Goal: Task Accomplishment & Management: Manage account settings

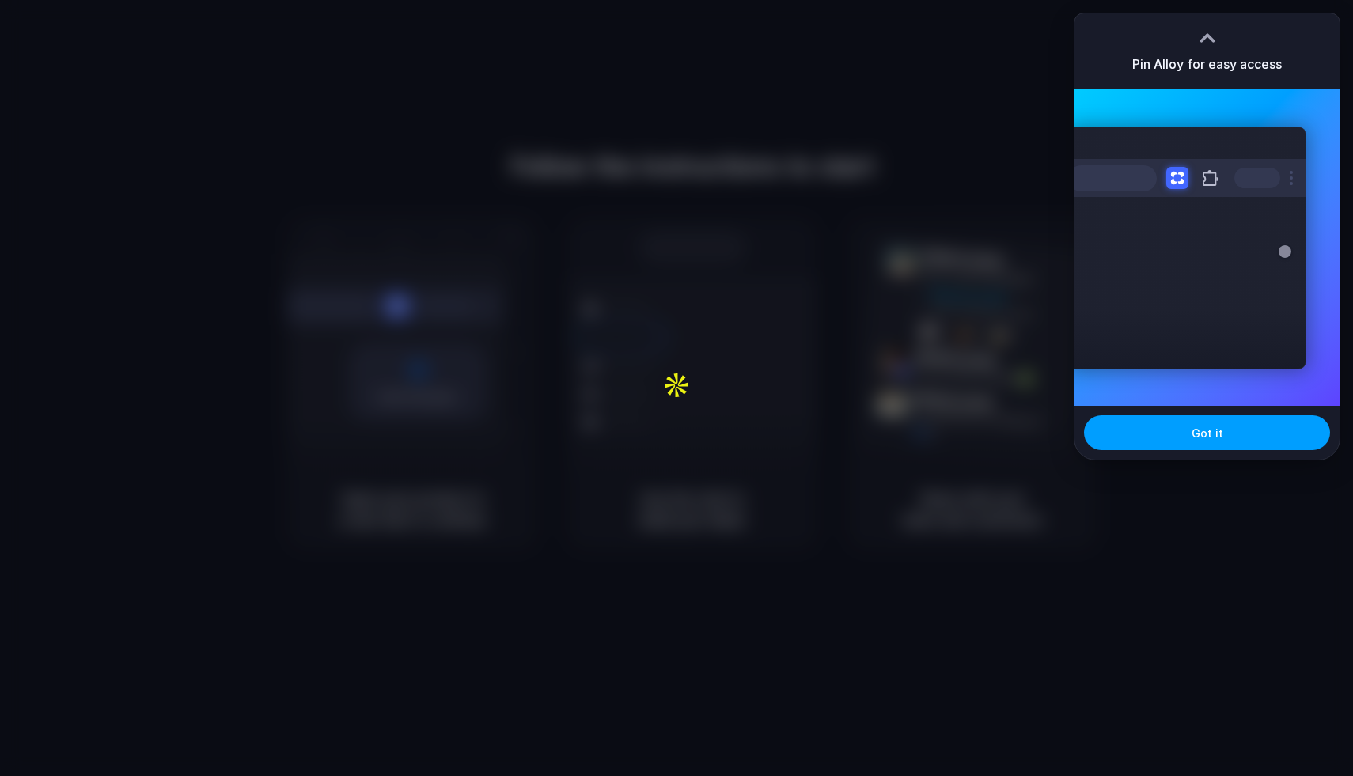
click at [1214, 439] on span "Got it" at bounding box center [1207, 433] width 32 height 17
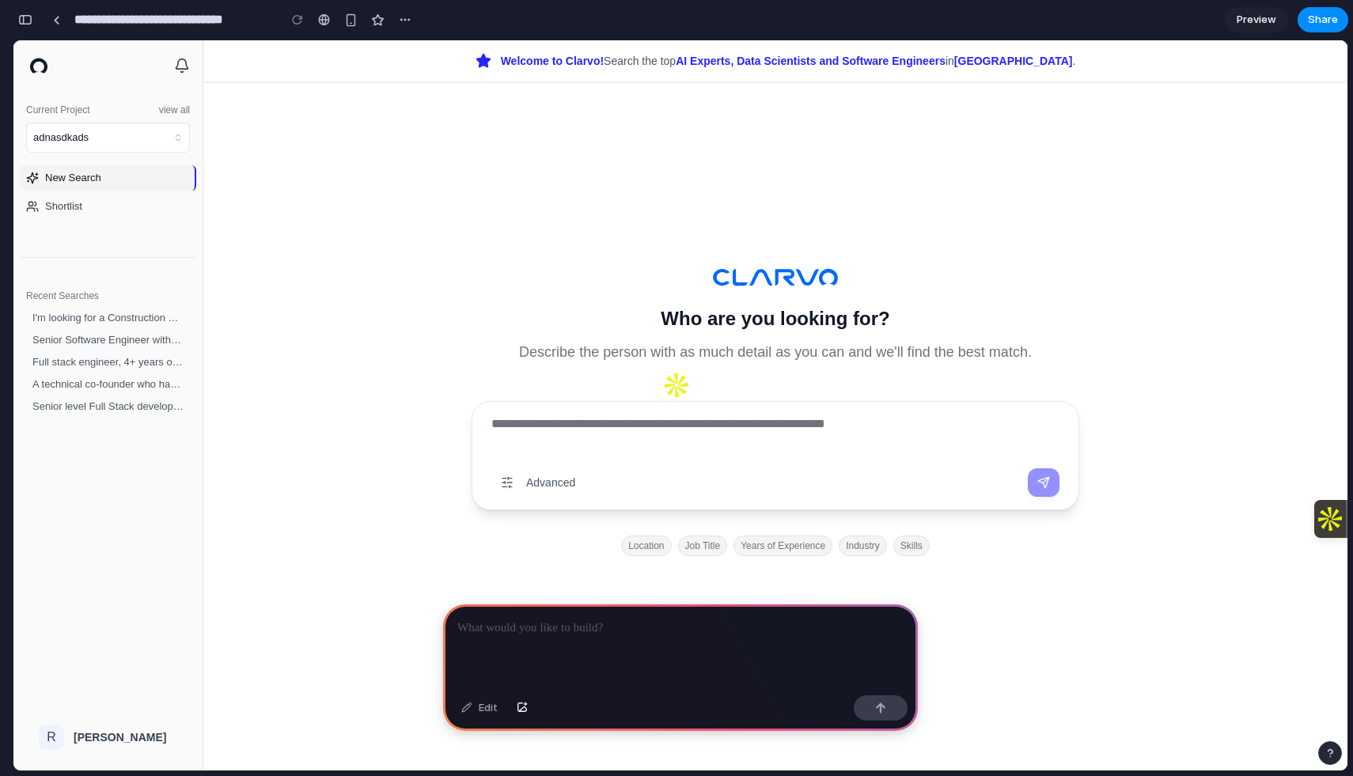
click at [663, 426] on textarea at bounding box center [775, 435] width 568 height 41
click at [454, 369] on div "Who are you looking for? Describe the person with as much detail as you can and…" at bounding box center [775, 405] width 1144 height 730
click at [725, 633] on p at bounding box center [680, 628] width 446 height 19
click at [760, 432] on textarea at bounding box center [775, 435] width 568 height 41
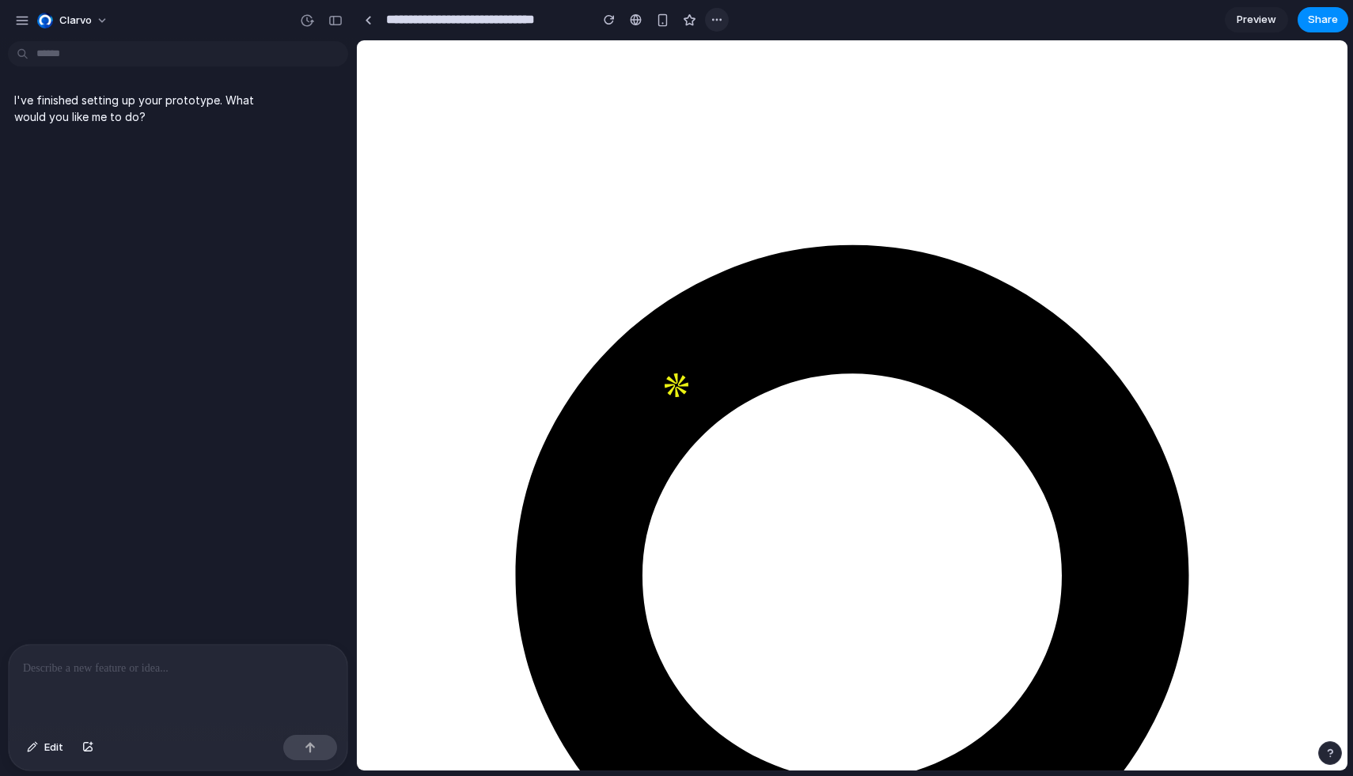
click at [706, 15] on button "button" at bounding box center [717, 20] width 24 height 24
click at [717, 25] on div "Duplicate Delete" at bounding box center [676, 388] width 1353 height 776
click at [28, 21] on div "button" at bounding box center [22, 20] width 14 height 14
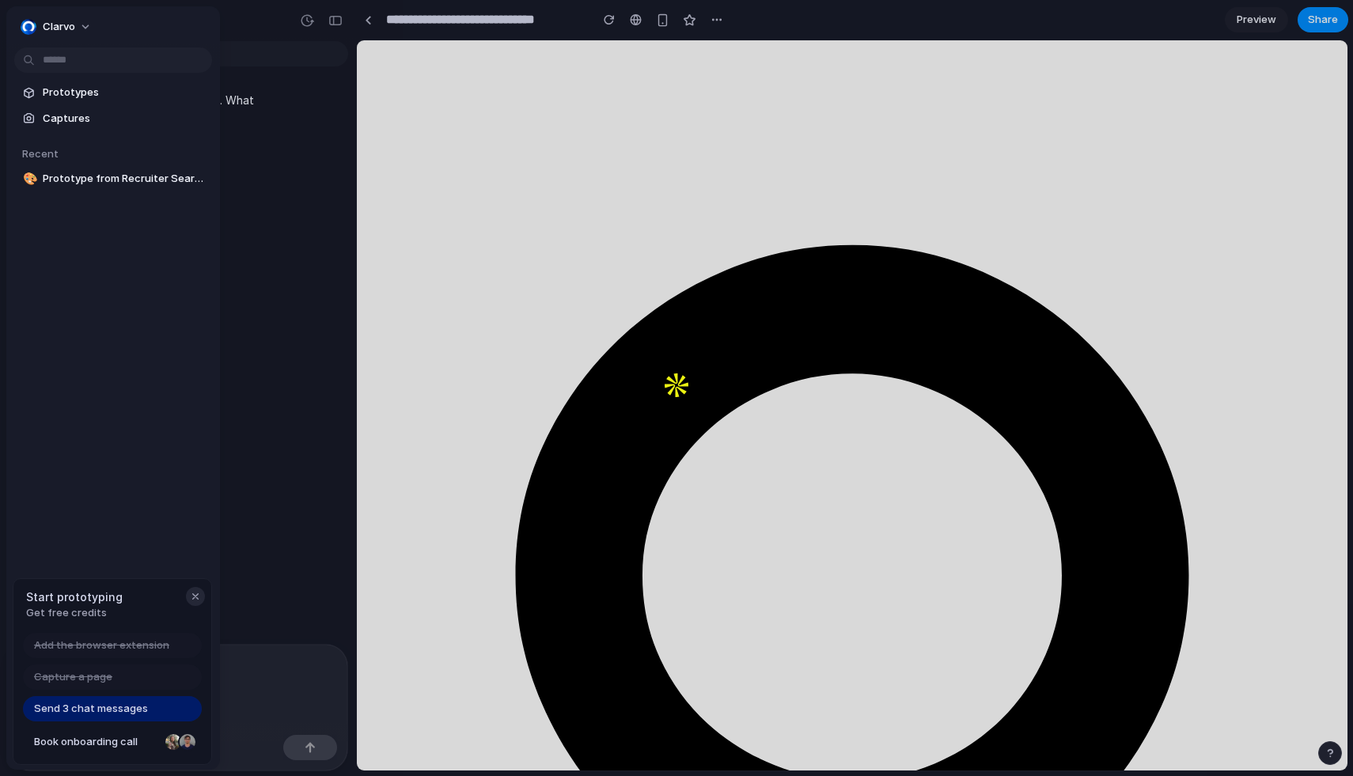
click at [187, 599] on button "button" at bounding box center [195, 596] width 19 height 19
click at [74, 21] on button "Clarvo" at bounding box center [56, 26] width 85 height 25
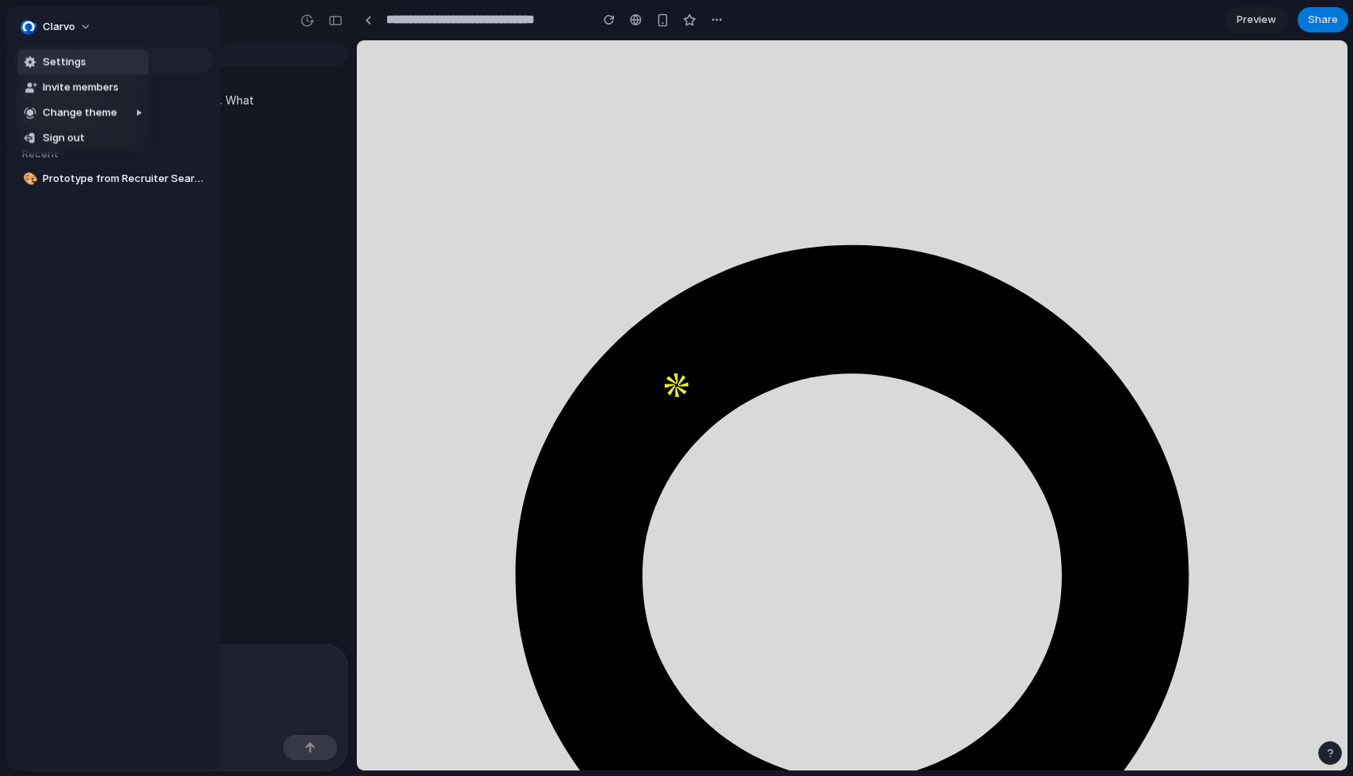
click at [85, 68] on li "Settings" at bounding box center [82, 62] width 131 height 25
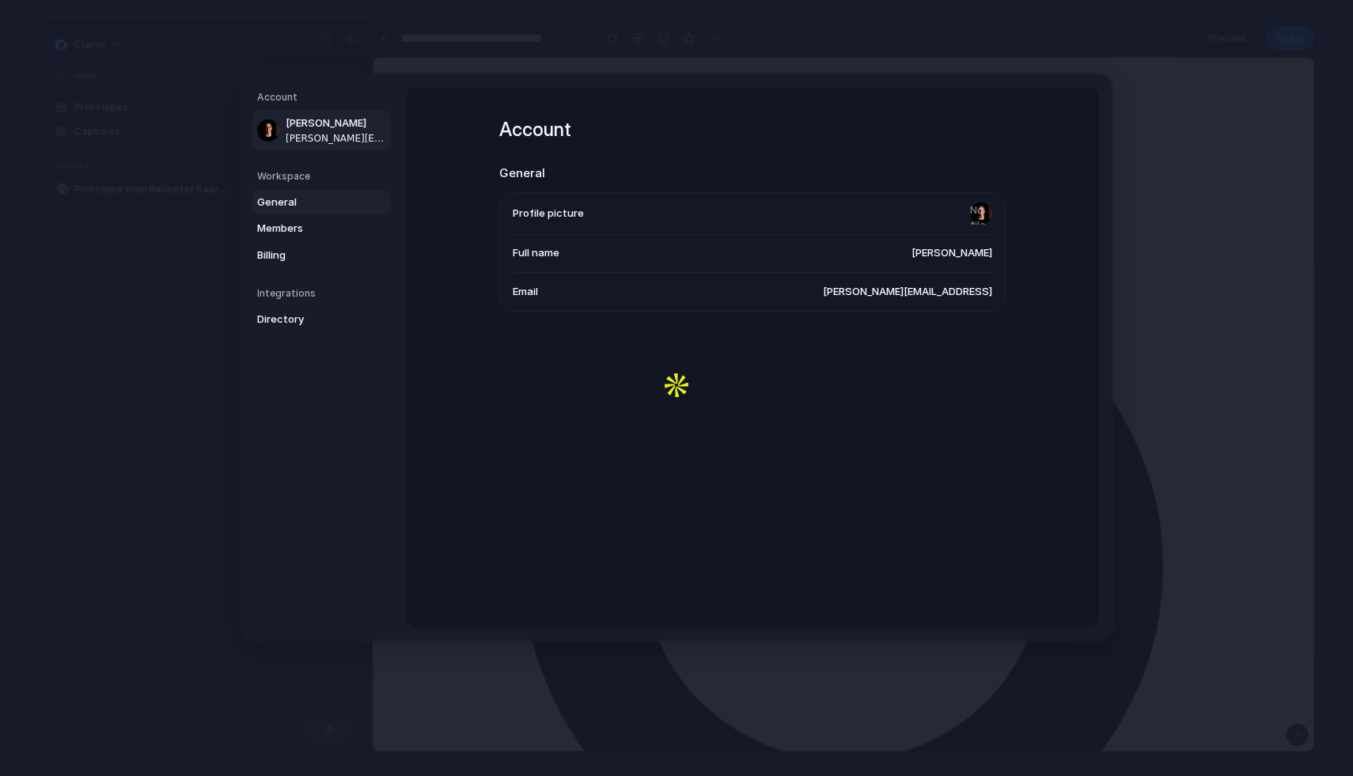
click at [290, 206] on span "General" at bounding box center [307, 202] width 101 height 16
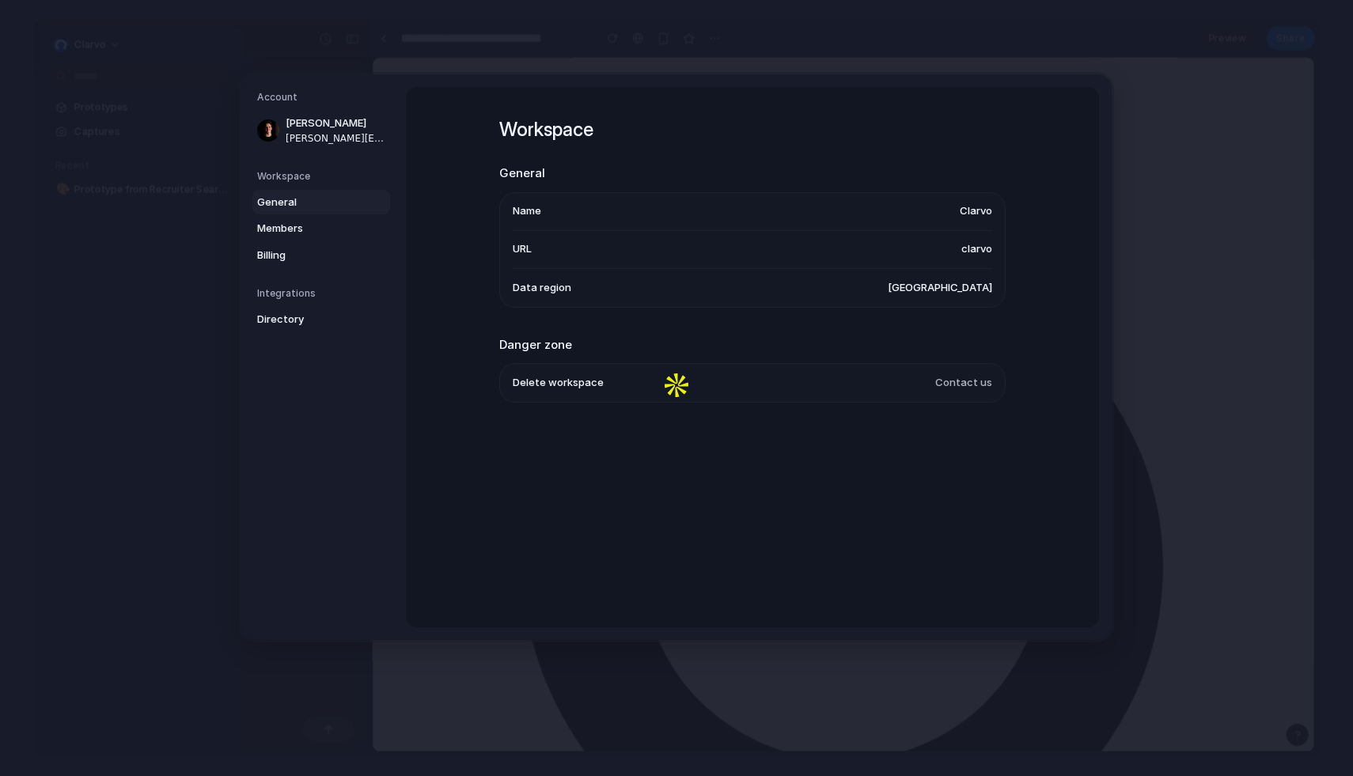
click at [963, 382] on span "Contact us" at bounding box center [963, 383] width 57 height 16
click at [963, 388] on span "Contact us" at bounding box center [963, 383] width 57 height 16
click at [307, 237] on link "Members" at bounding box center [321, 228] width 138 height 25
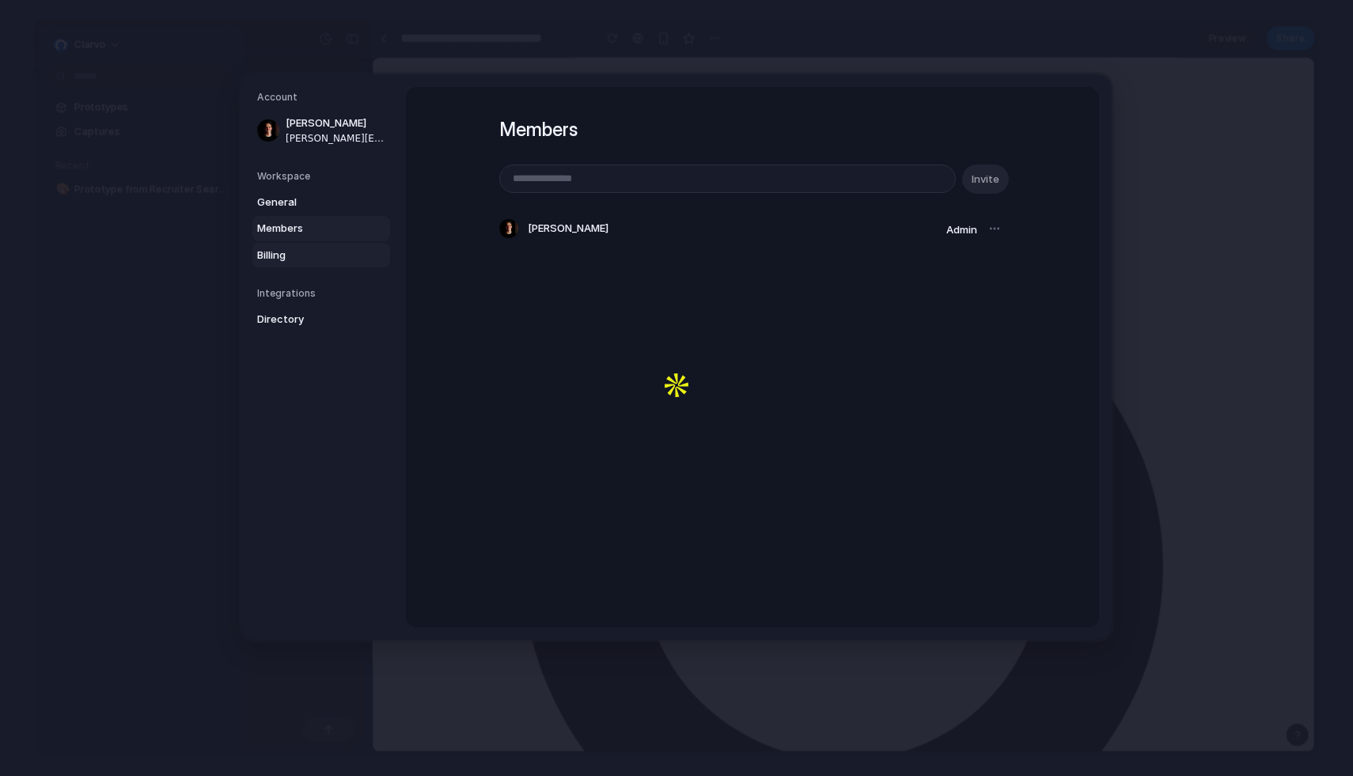
click at [306, 251] on span "Billing" at bounding box center [307, 255] width 101 height 16
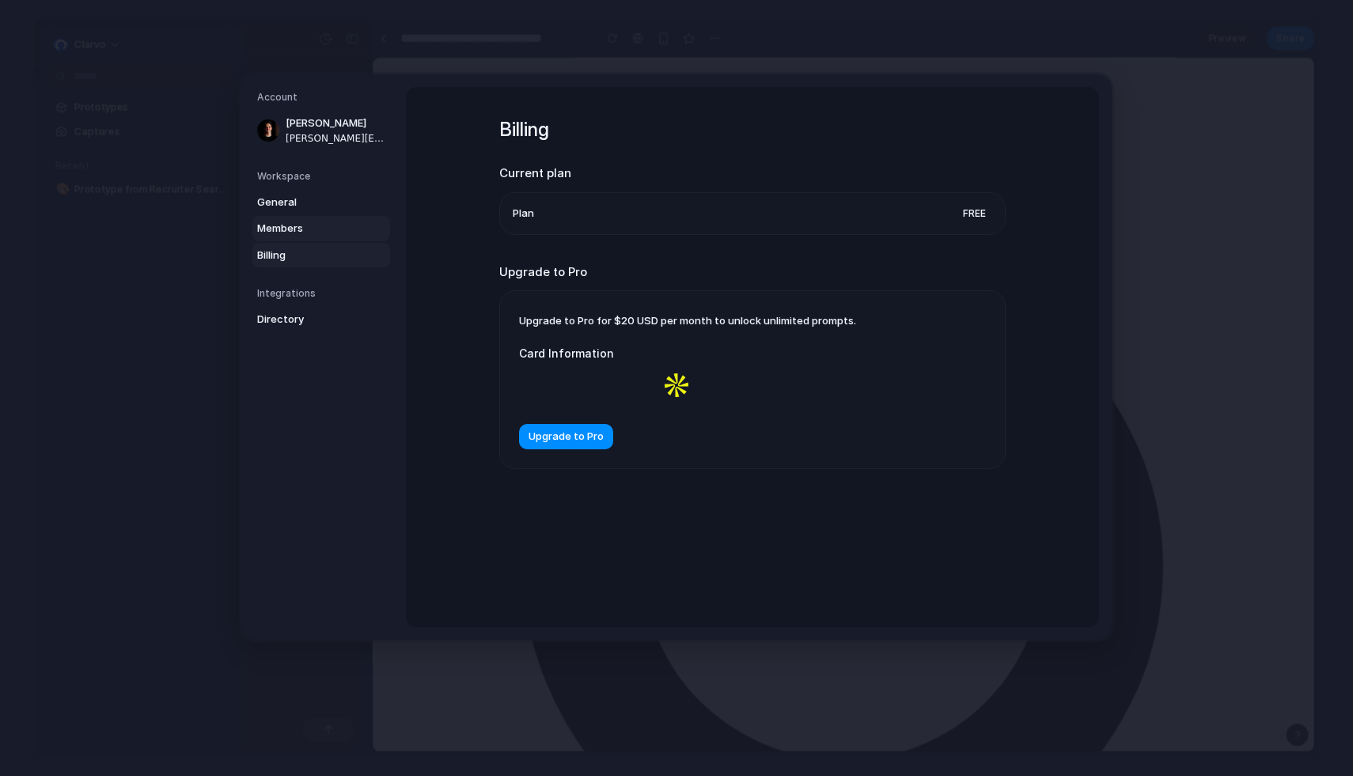
click at [310, 217] on link "Members" at bounding box center [321, 228] width 138 height 25
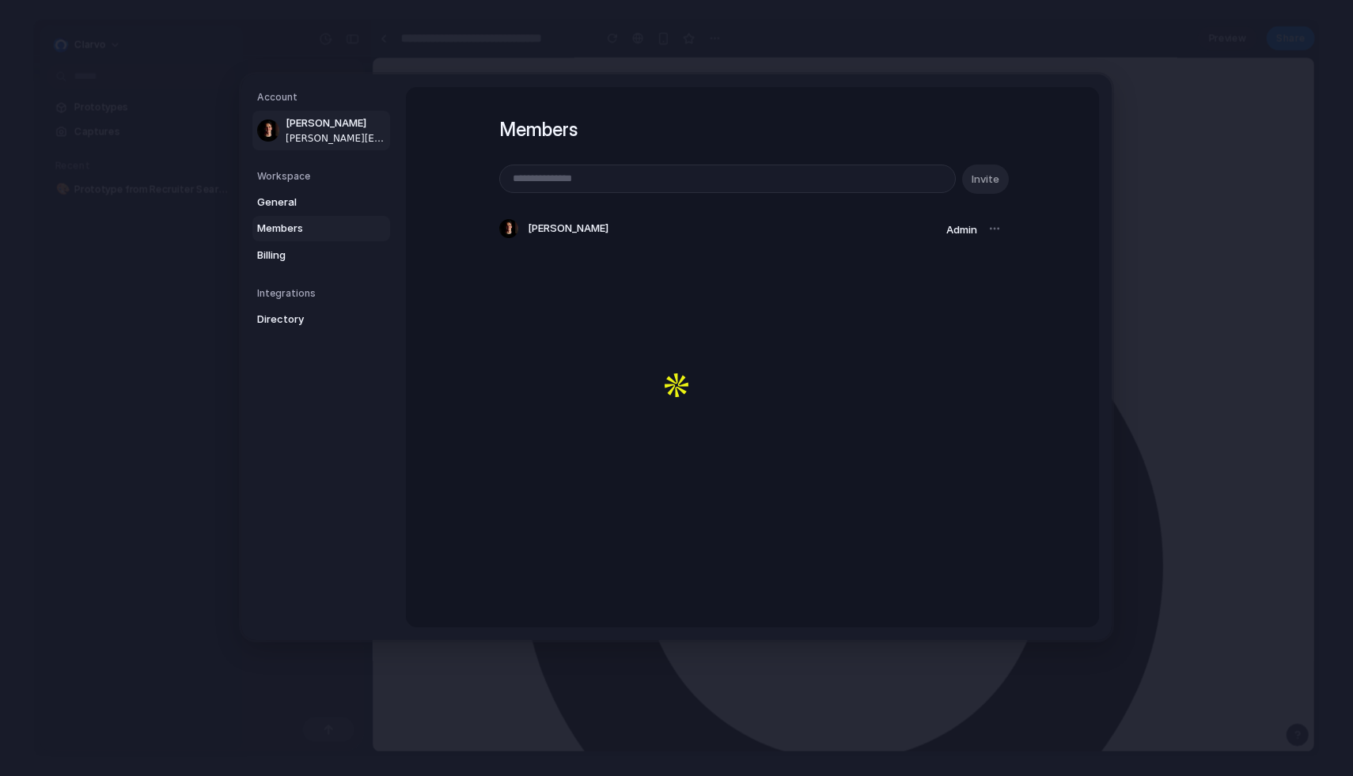
click at [318, 142] on span "robert@clarvo.ai" at bounding box center [336, 138] width 101 height 14
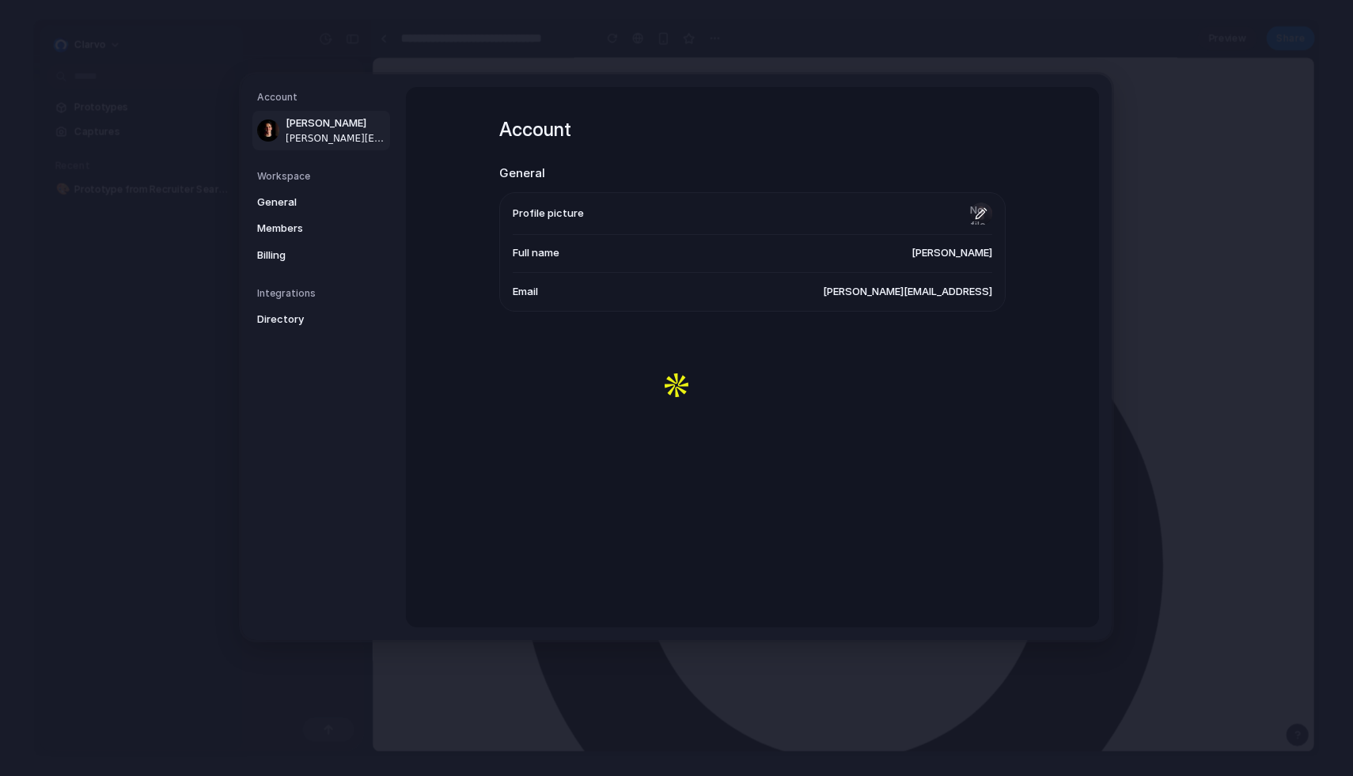
click at [973, 210] on input "file" at bounding box center [981, 213] width 22 height 22
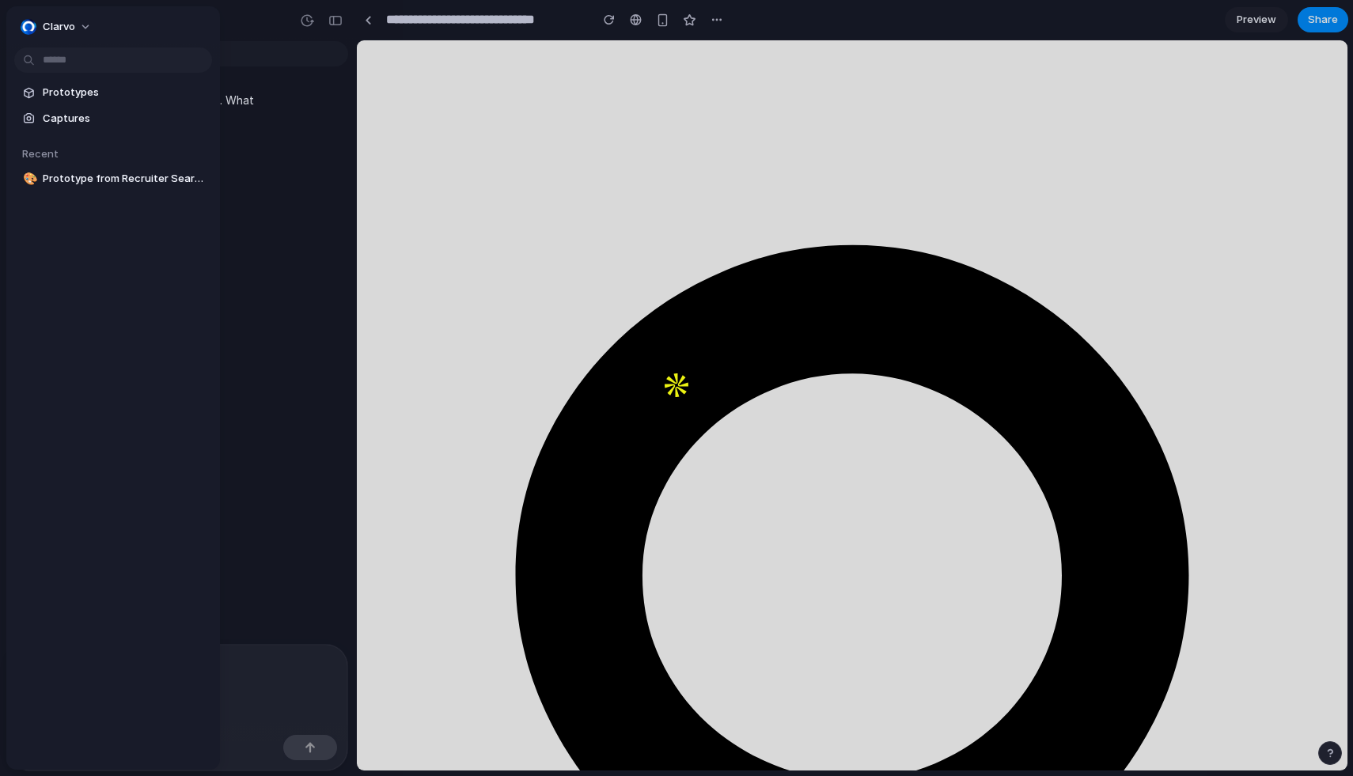
click at [1135, 440] on div at bounding box center [676, 388] width 1353 height 776
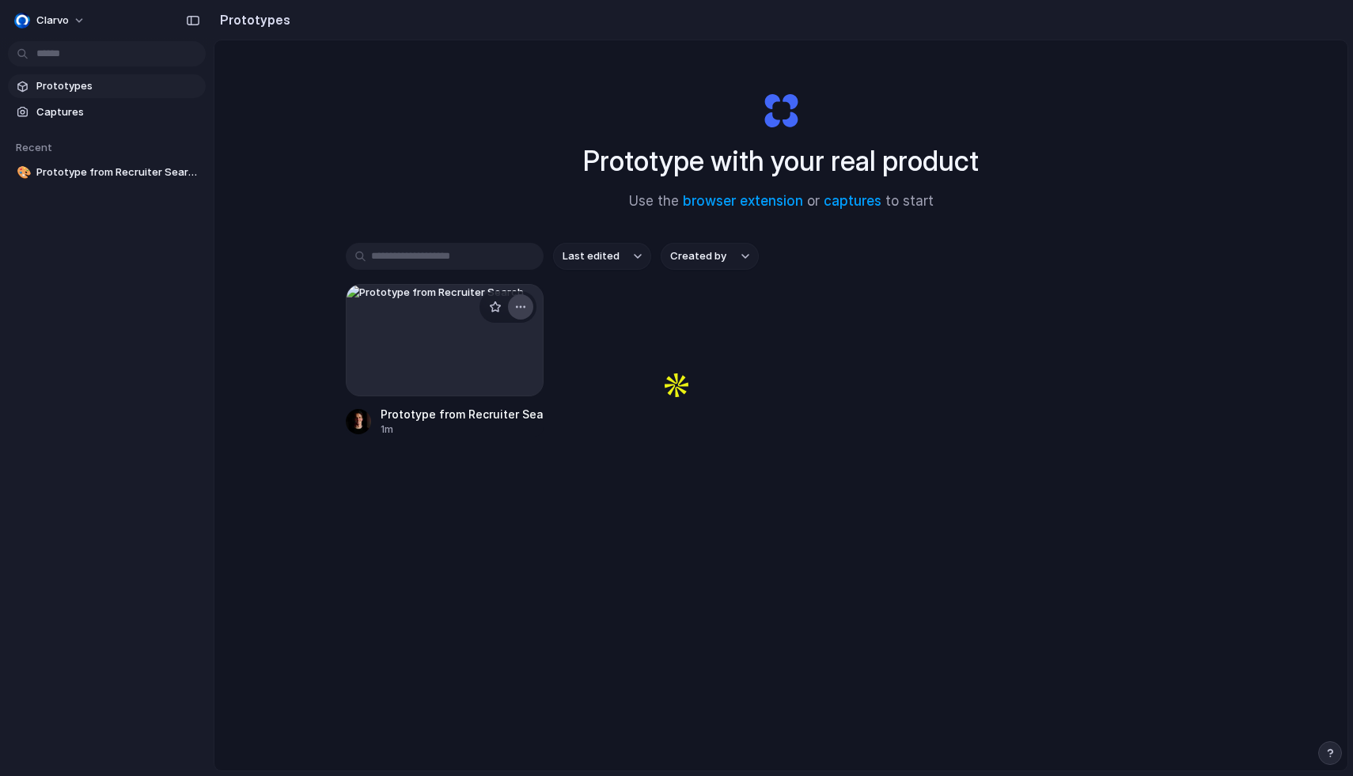
click at [523, 316] on button "button" at bounding box center [520, 306] width 25 height 25
click at [468, 433] on ul "Open in new tab Rename Copy link Delete" at bounding box center [475, 381] width 119 height 109
click at [468, 422] on span "Delete" at bounding box center [460, 419] width 33 height 16
